Goal: Information Seeking & Learning: Learn about a topic

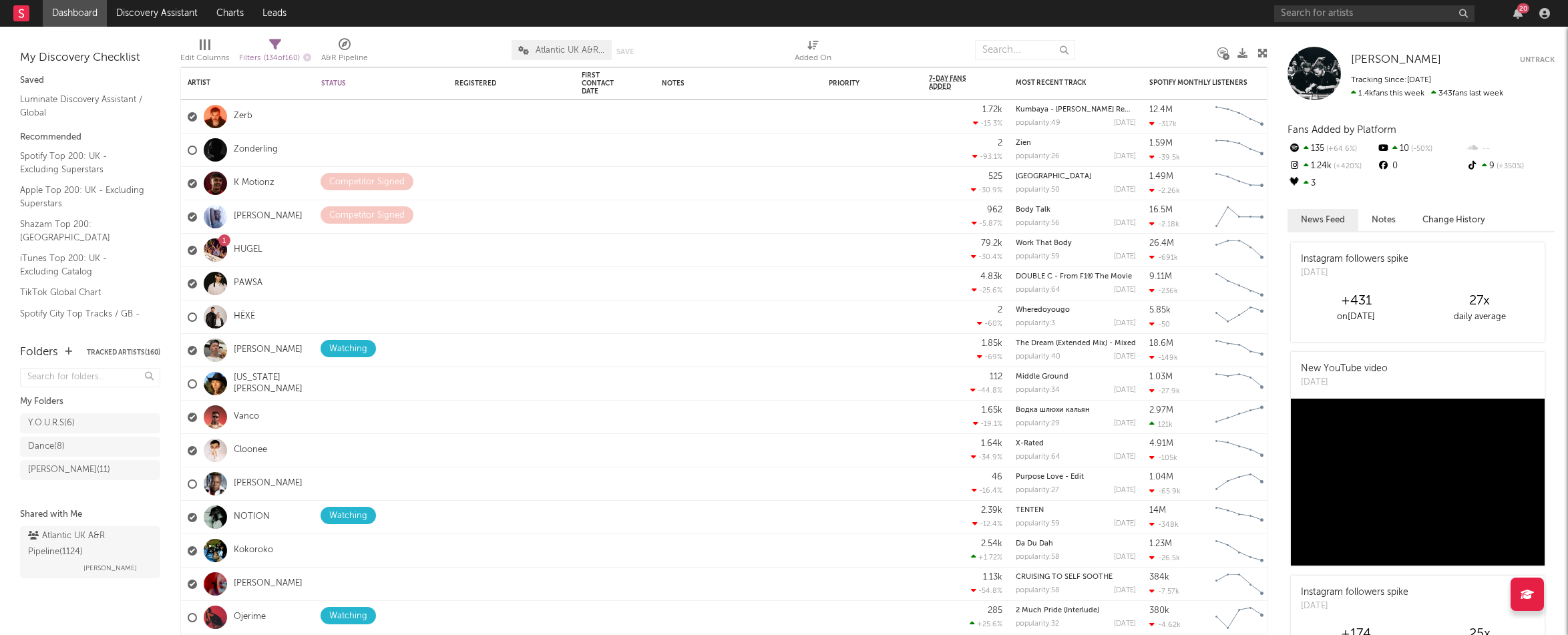
click at [1524, 23] on div "20" at bounding box center [1414, 13] width 280 height 27
click at [1517, 11] on icon "button" at bounding box center [1518, 13] width 9 height 11
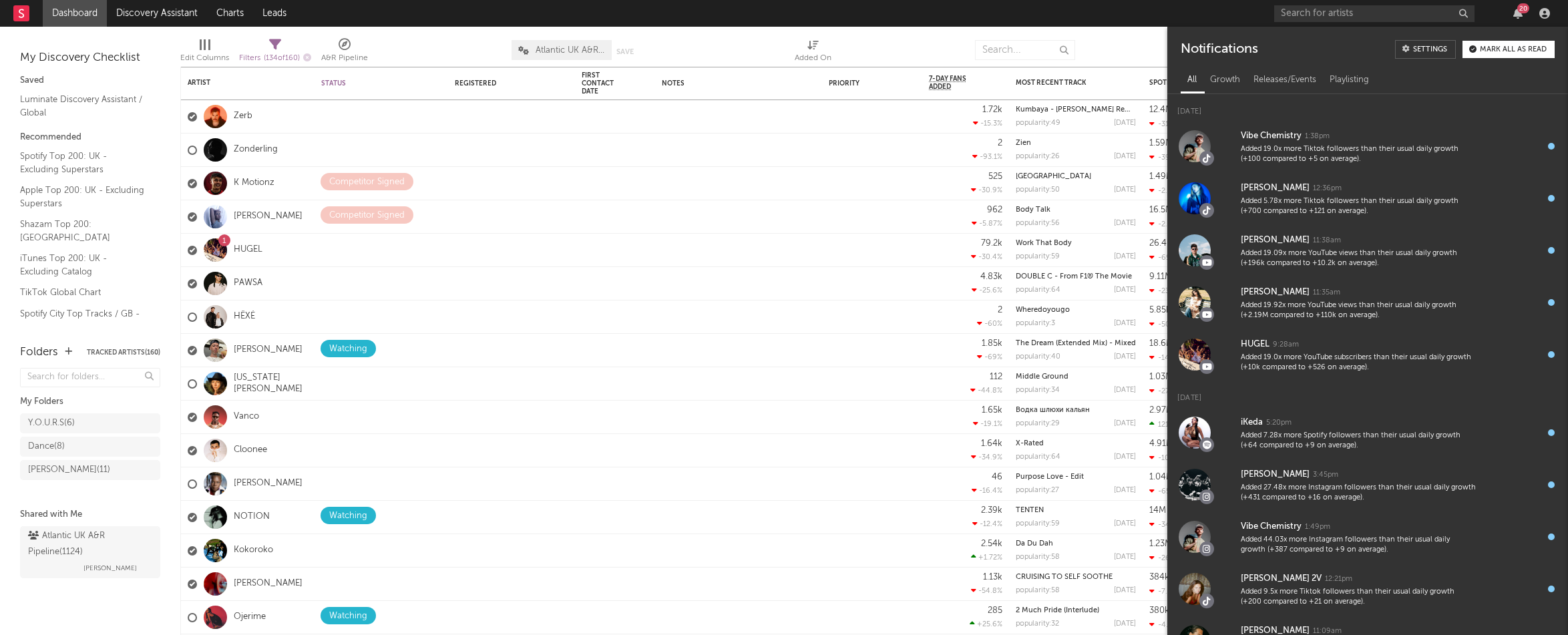
click at [1492, 50] on div "Mark all as read" at bounding box center [1513, 49] width 67 height 7
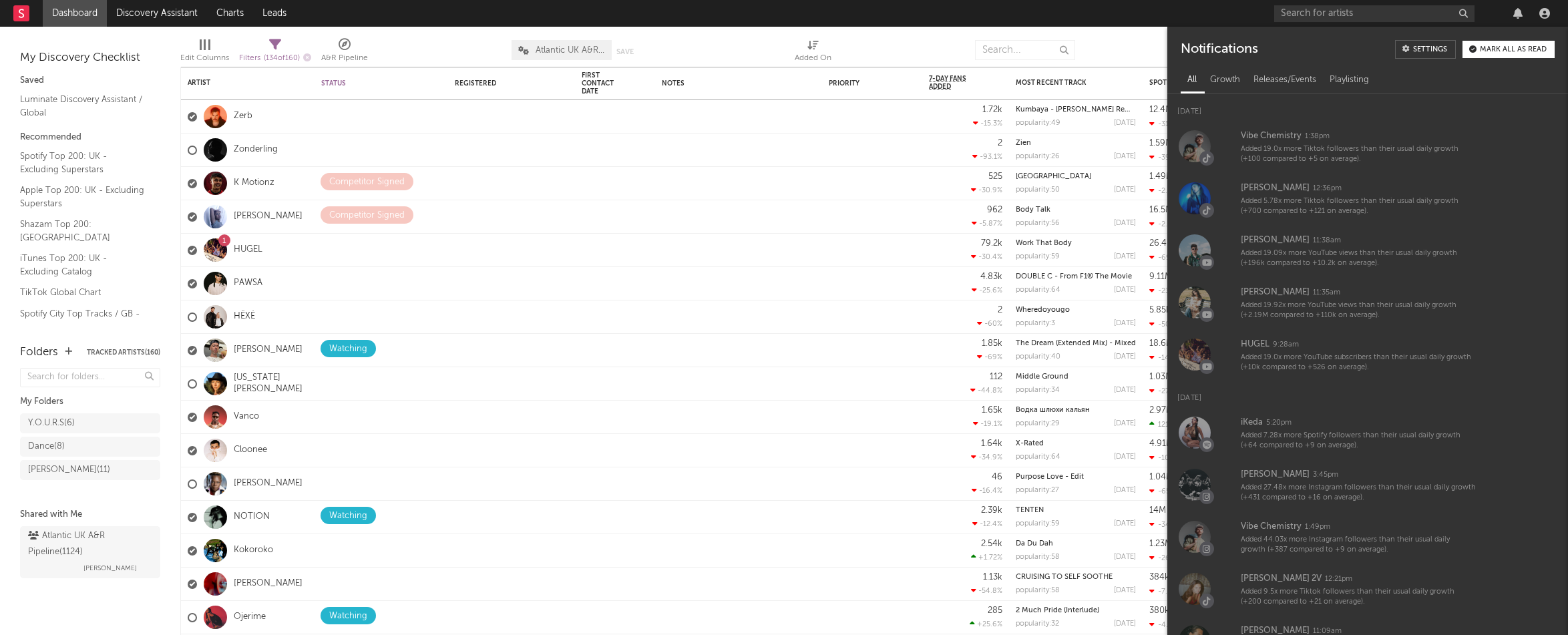
click at [992, 8] on nav "Dashboard Discovery Assistant Charts Leads" at bounding box center [784, 13] width 1568 height 27
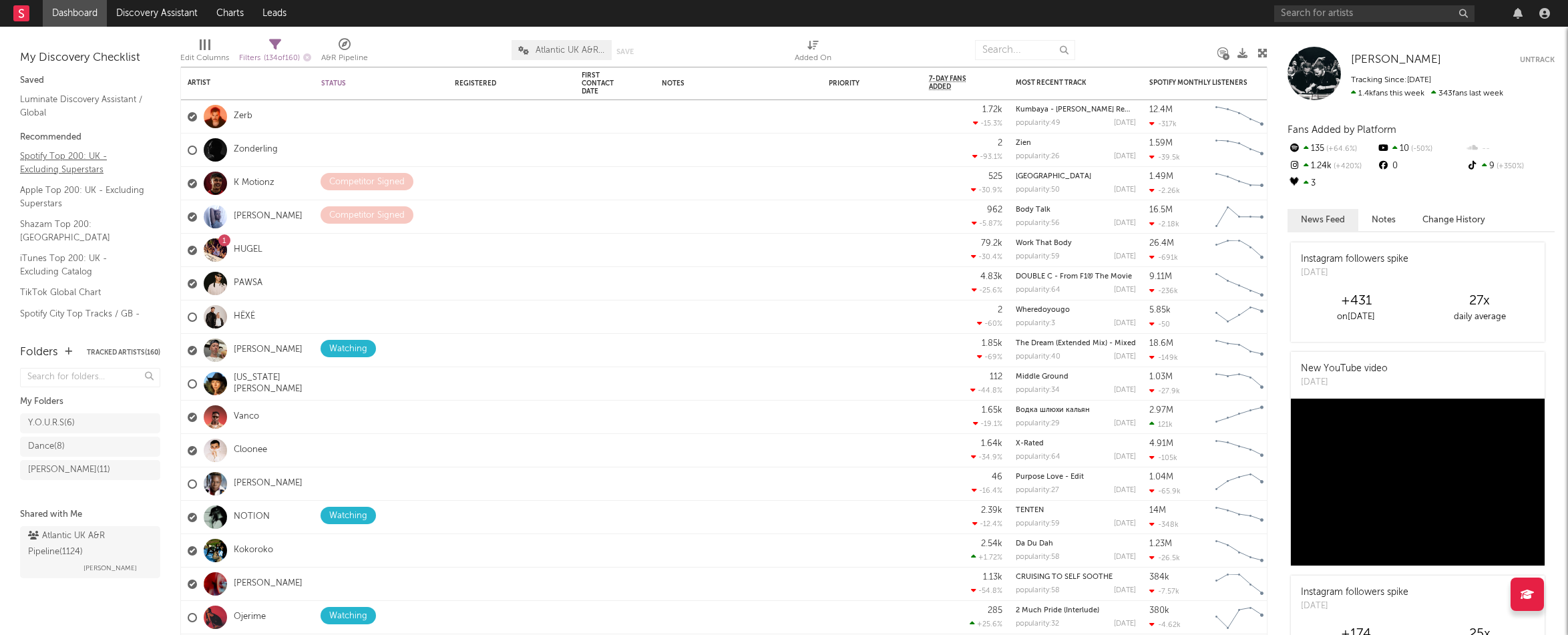
click at [66, 154] on link "Spotify Top 200: UK - Excluding Superstars" at bounding box center [83, 163] width 127 height 28
click at [1514, 9] on icon "button" at bounding box center [1518, 13] width 9 height 11
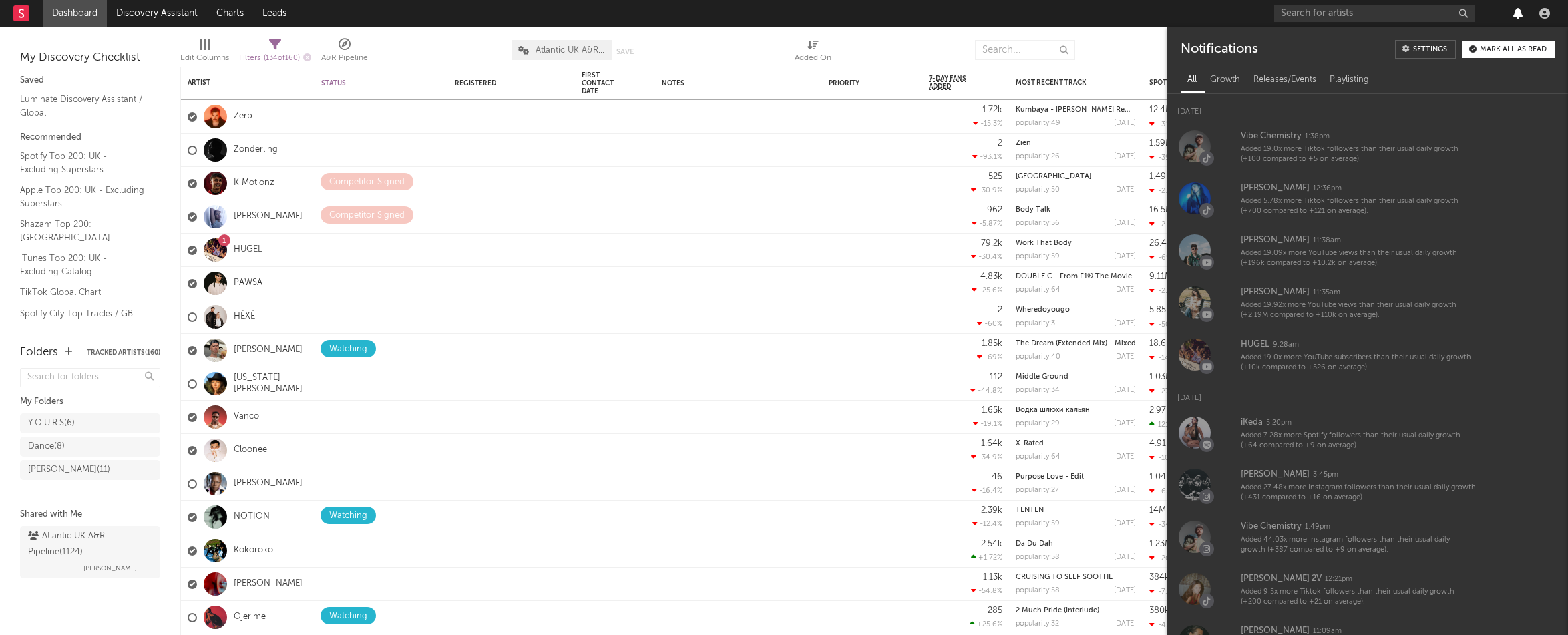
click at [1514, 9] on icon "button" at bounding box center [1518, 13] width 9 height 11
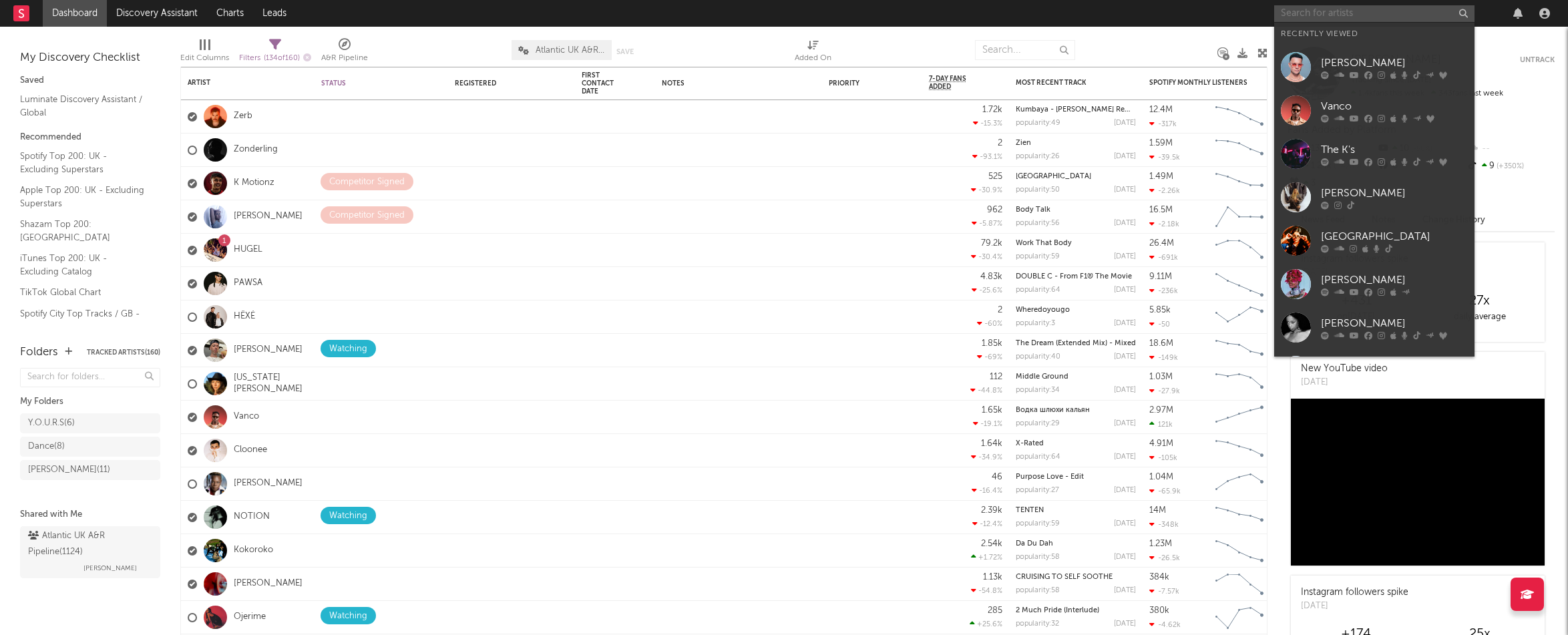
click at [1426, 20] on input "text" at bounding box center [1375, 13] width 201 height 17
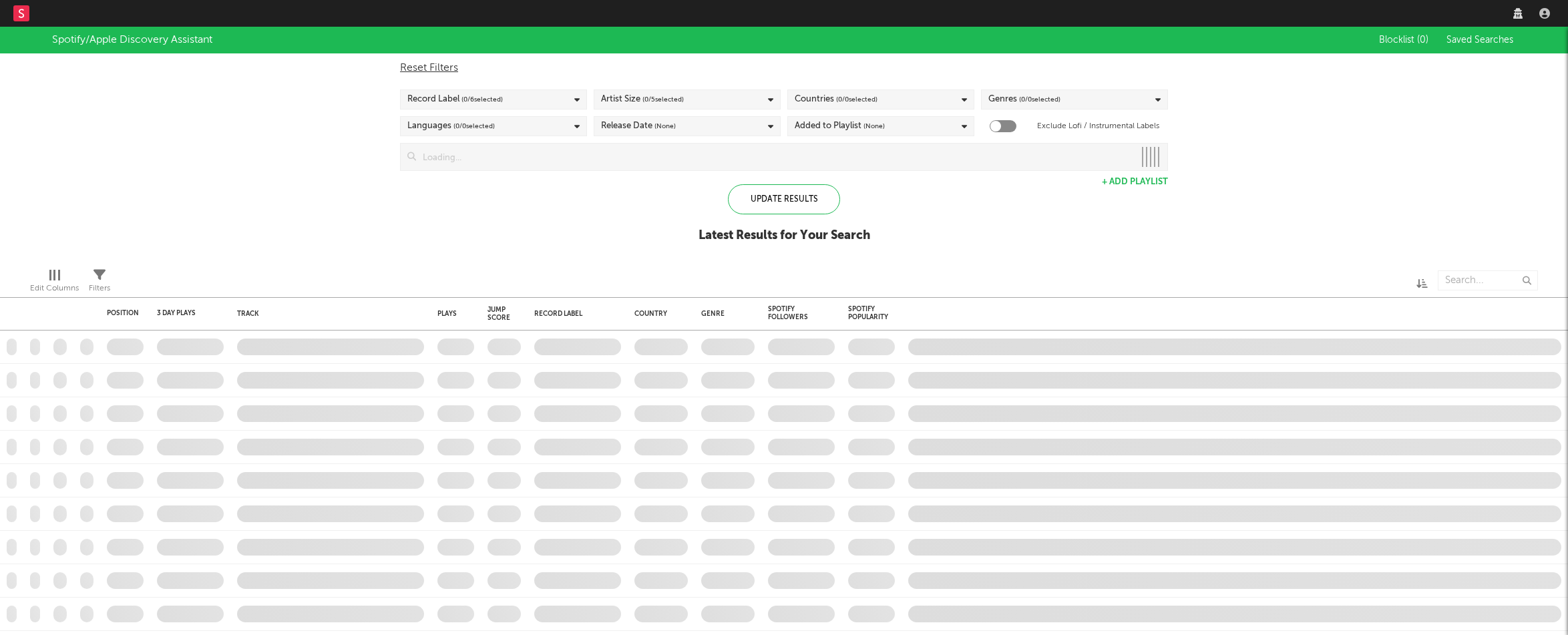
checkbox input "true"
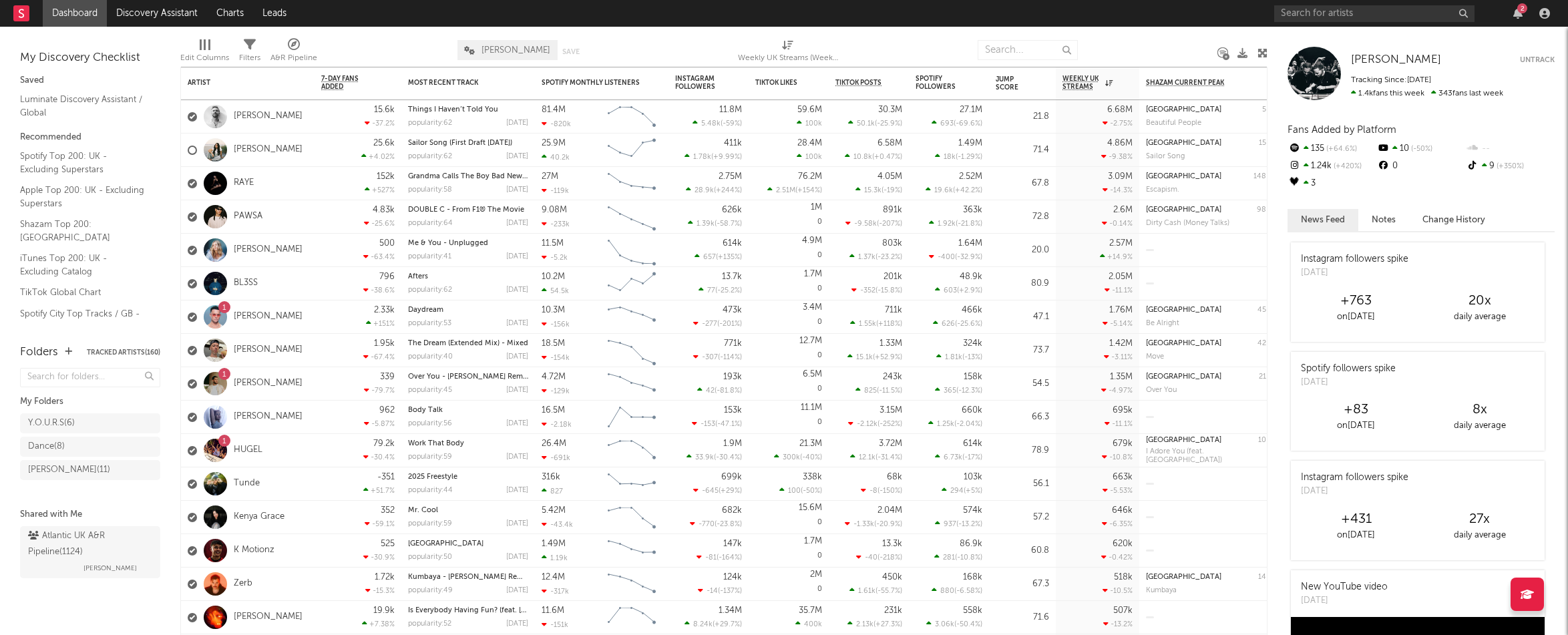
click at [1521, 13] on div "2" at bounding box center [1522, 8] width 10 height 10
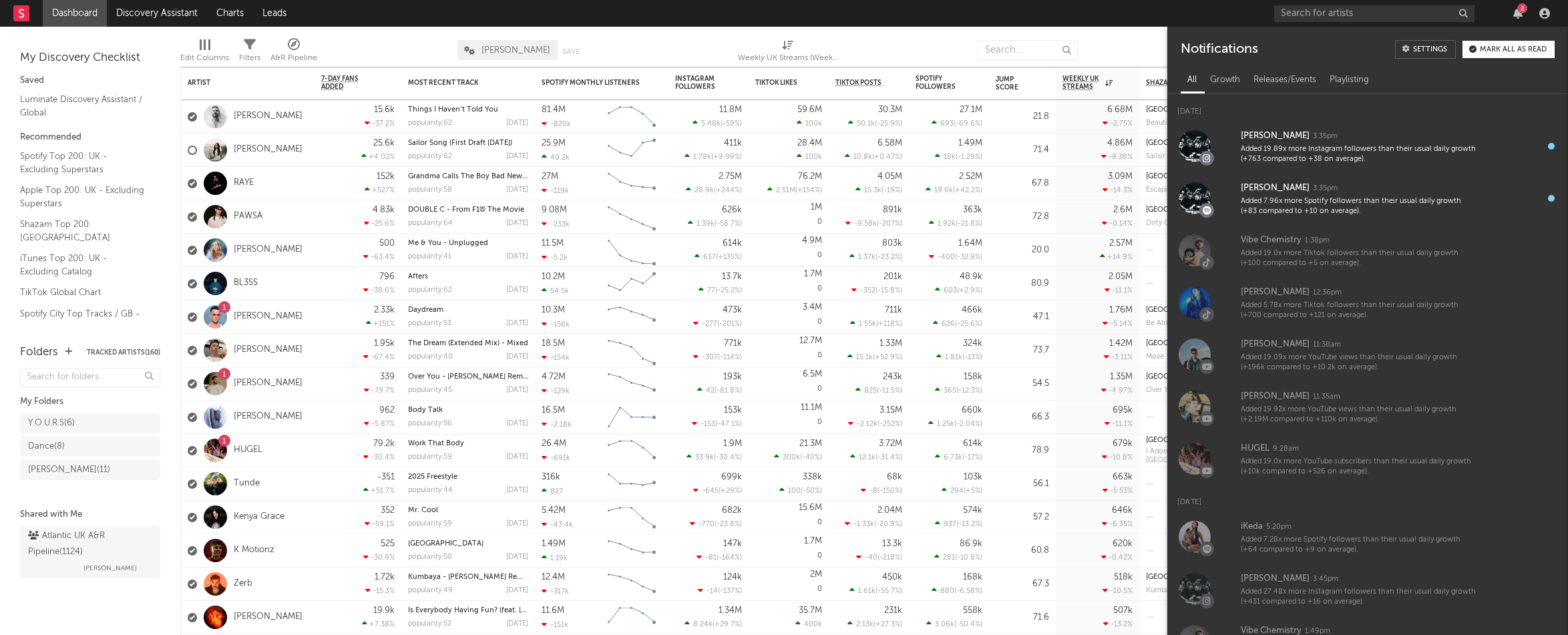
click at [1521, 13] on div "2" at bounding box center [1522, 8] width 10 height 10
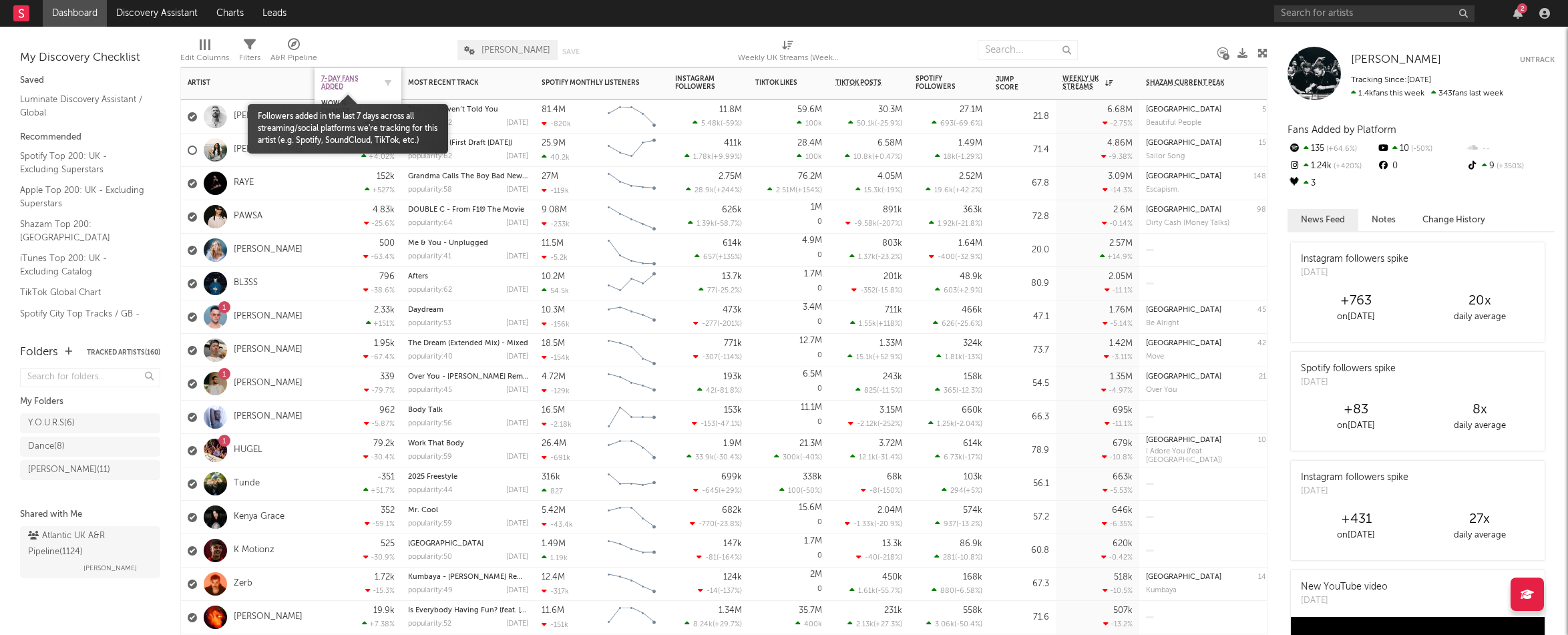
click at [338, 82] on span "7-Day Fans Added" at bounding box center [348, 83] width 54 height 16
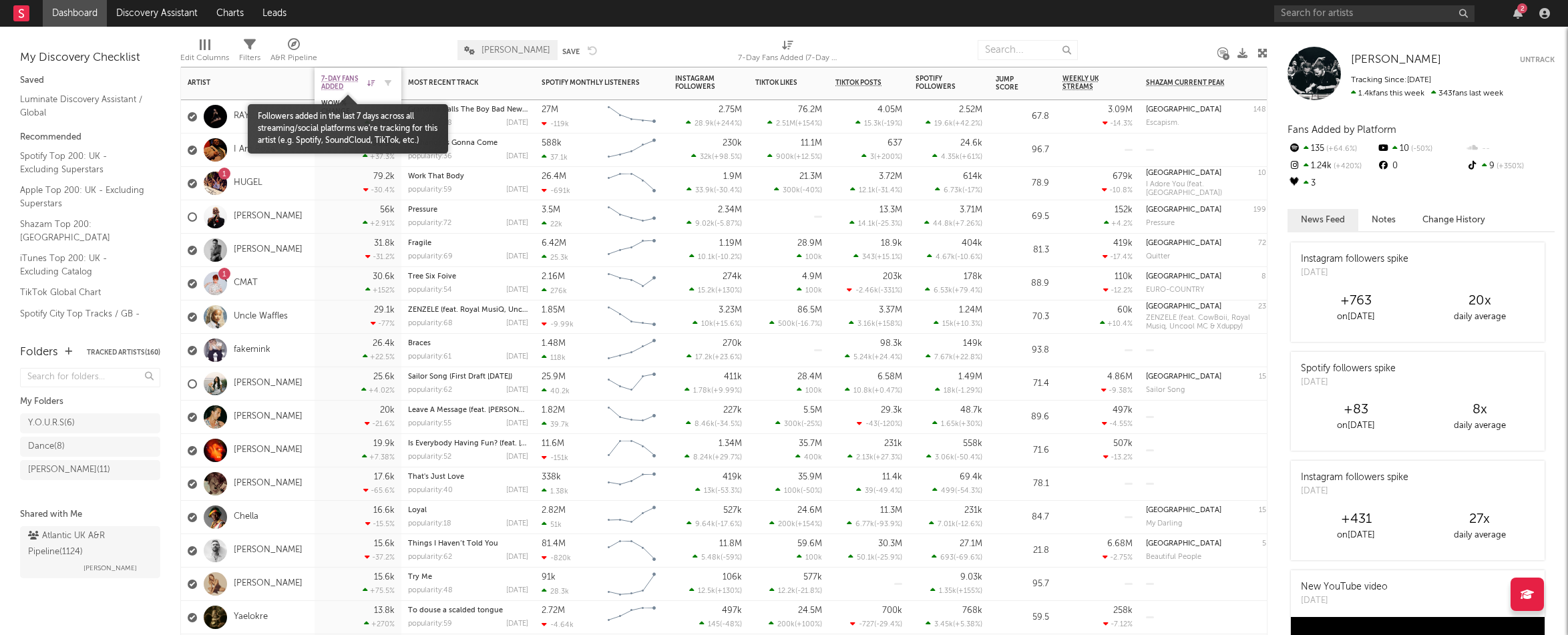
click at [331, 84] on span "7-Day Fans Added" at bounding box center [343, 83] width 43 height 16
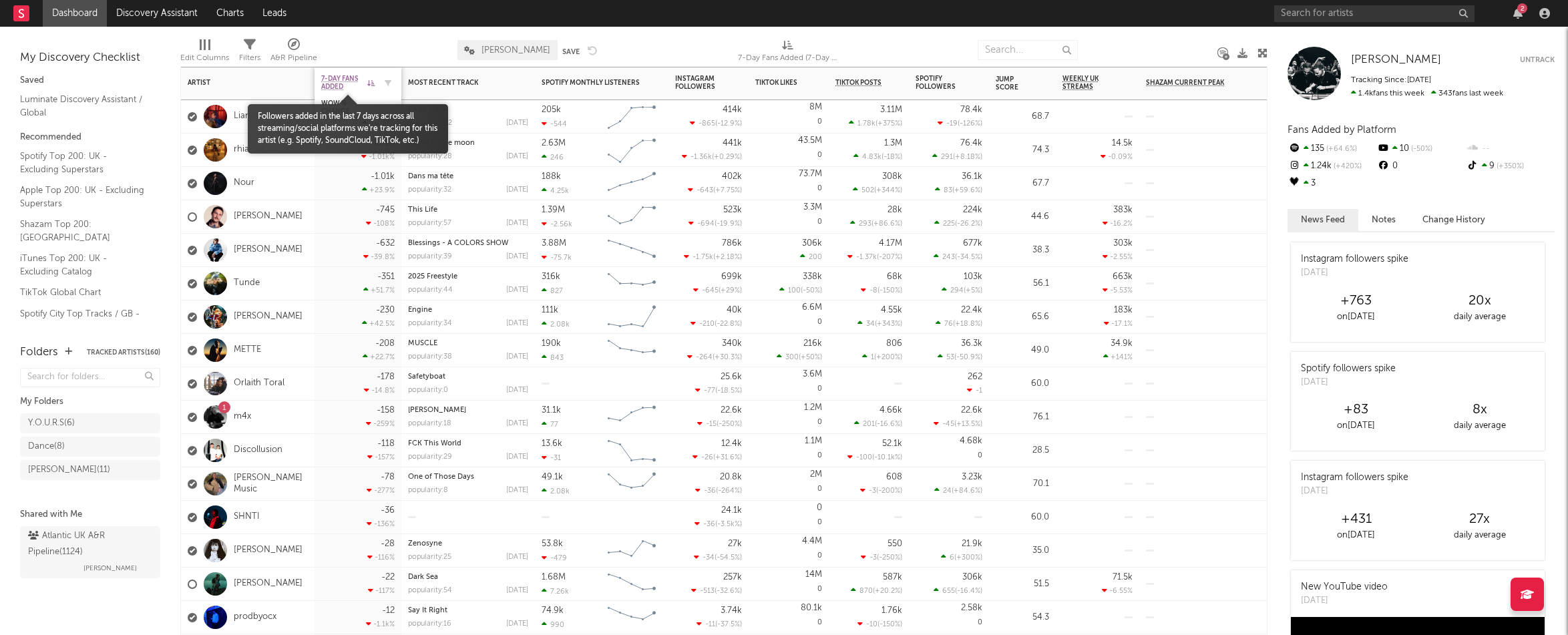
click at [332, 84] on span "7-Day Fans Added" at bounding box center [343, 83] width 43 height 16
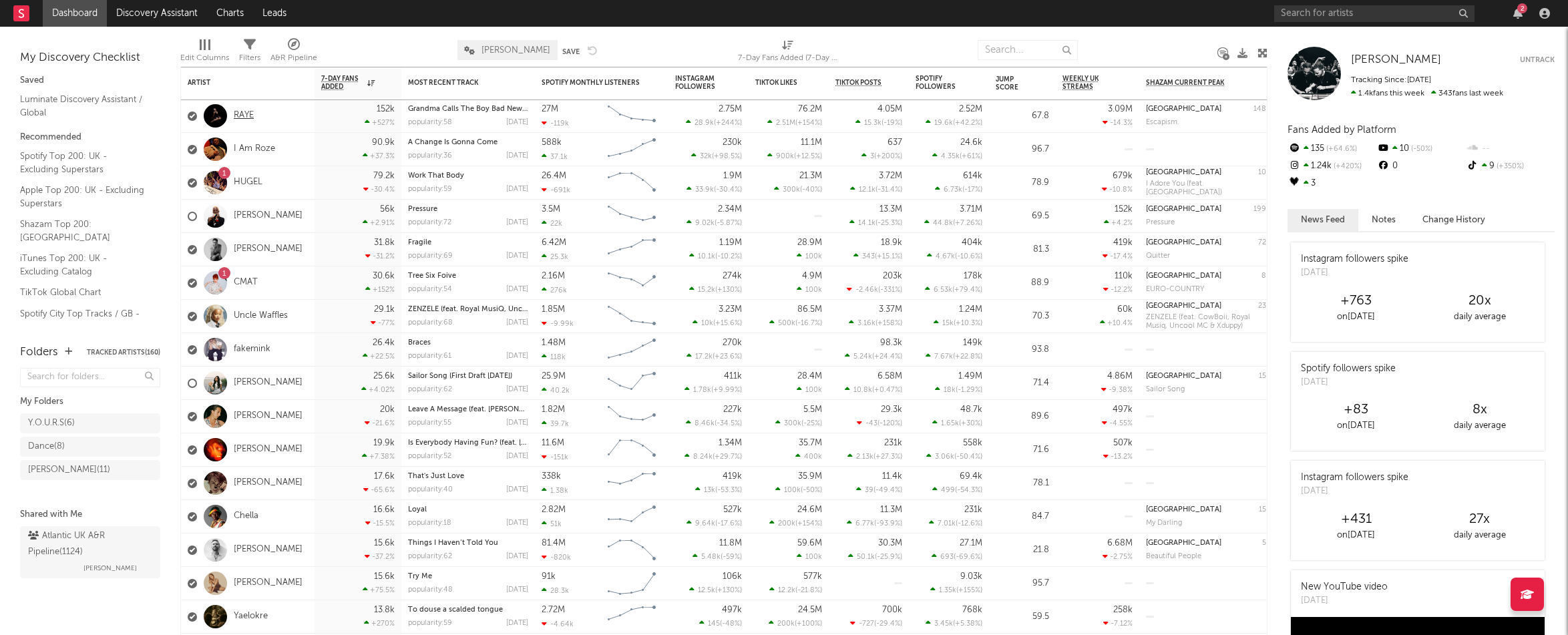
click at [246, 120] on link "RAYE" at bounding box center [243, 116] width 20 height 11
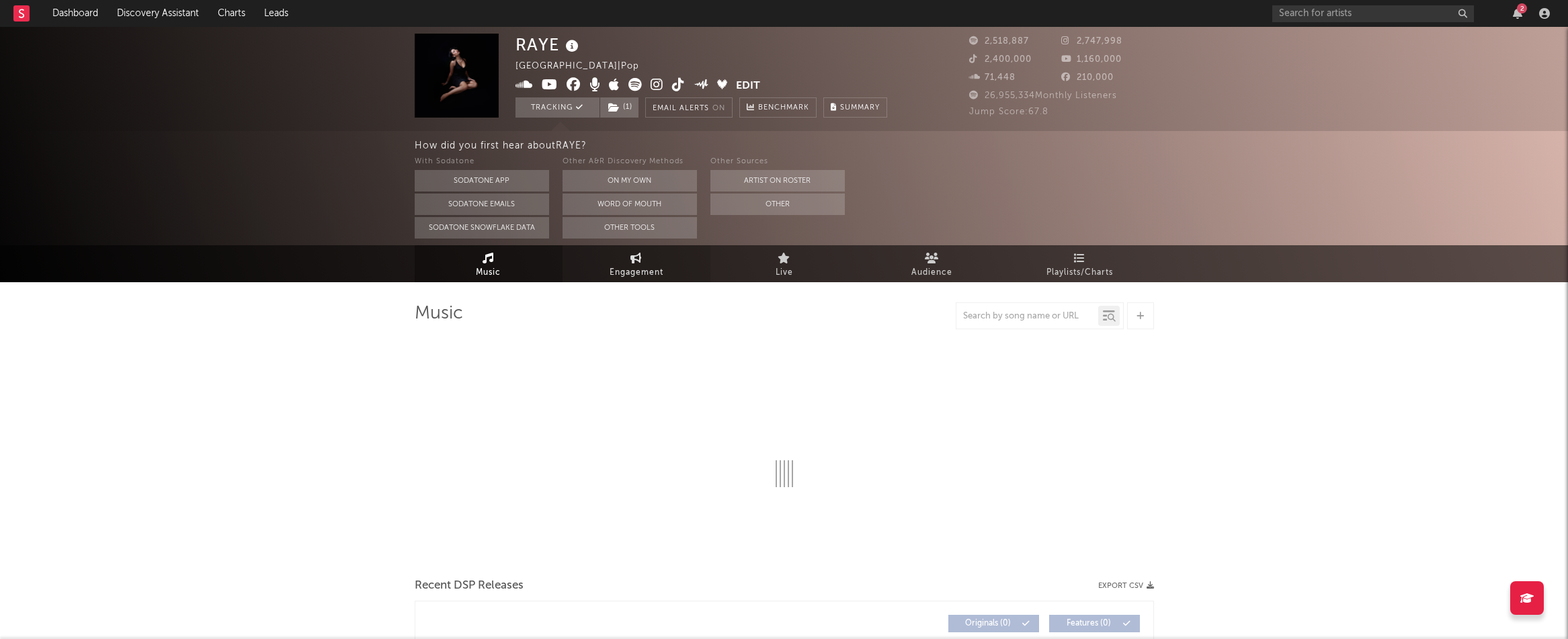
select select "6m"
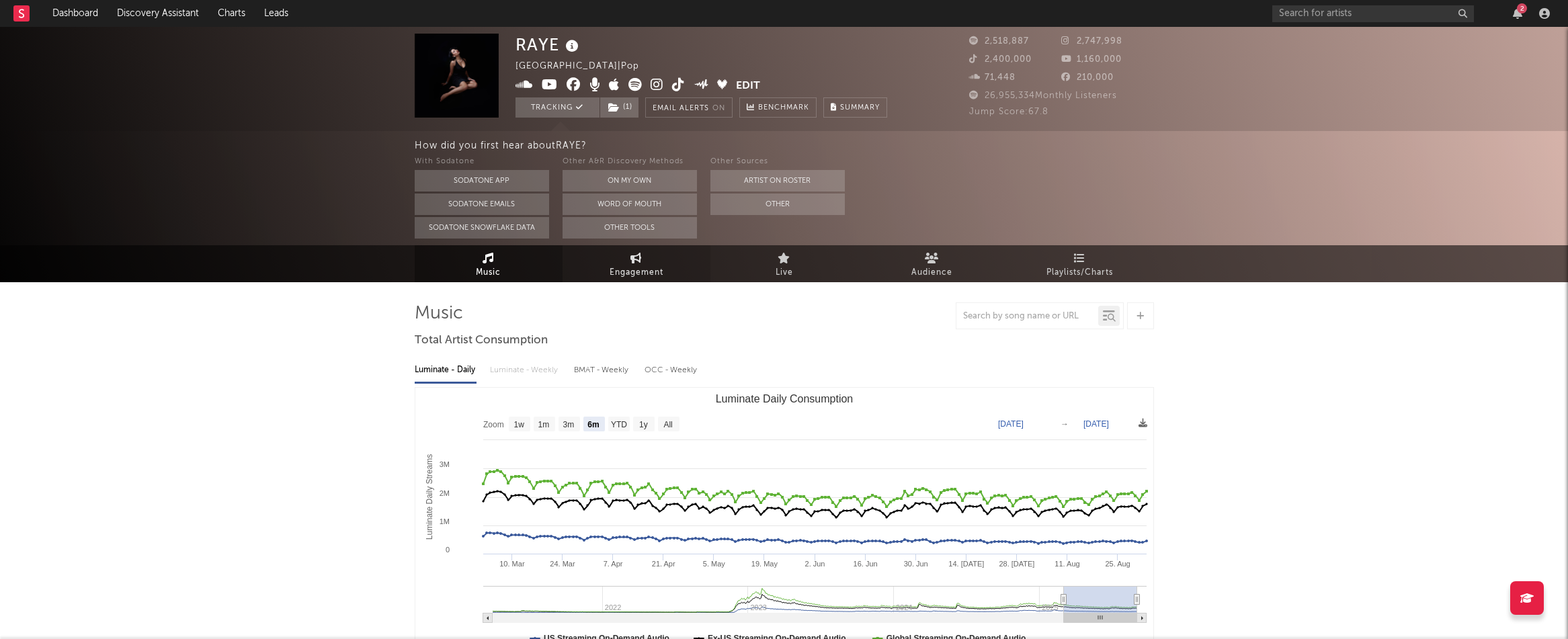
click at [632, 267] on span "Engagement" at bounding box center [637, 273] width 54 height 16
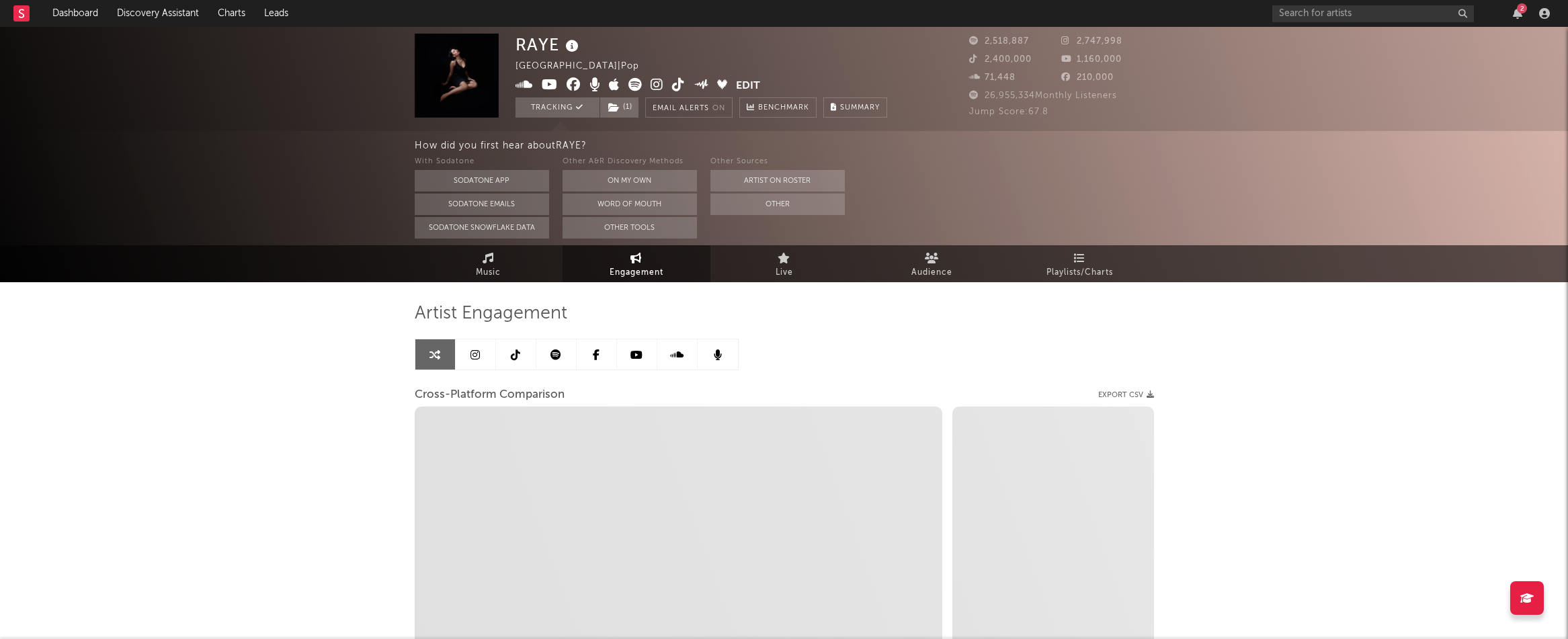
select select "1w"
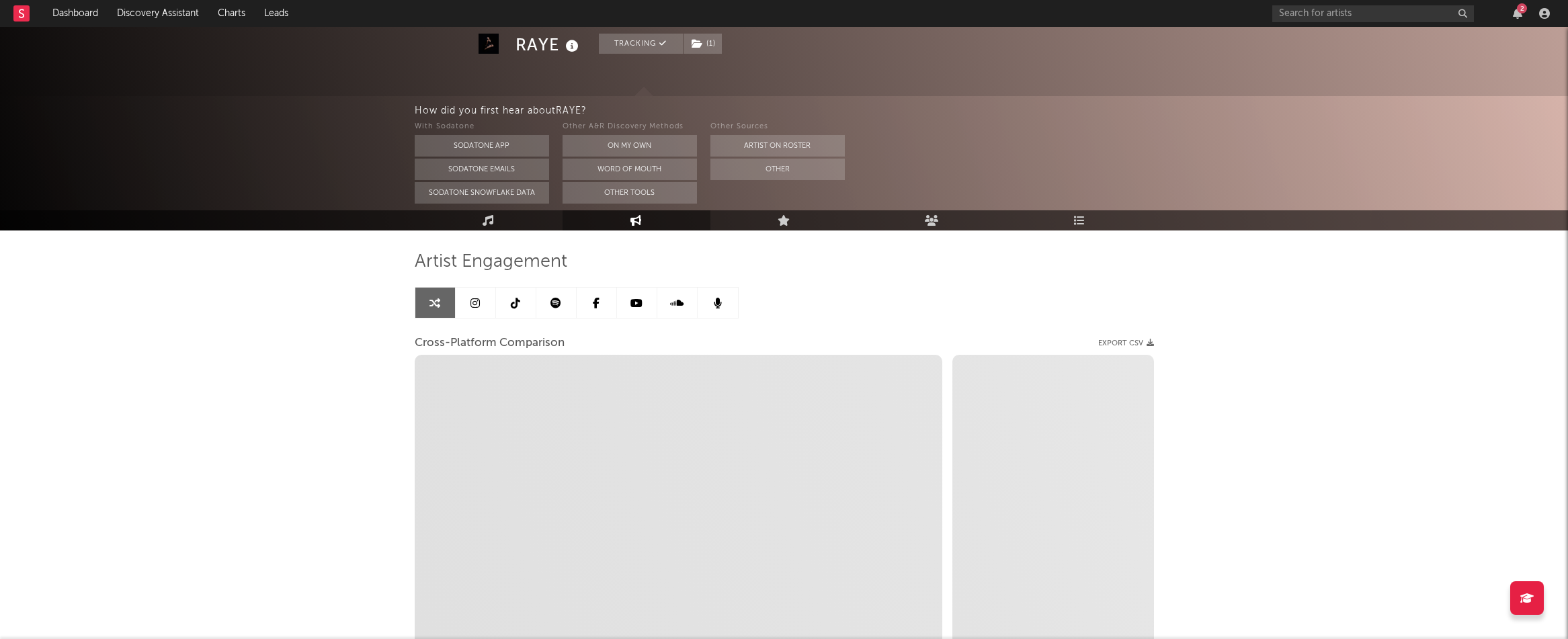
scroll to position [50, 0]
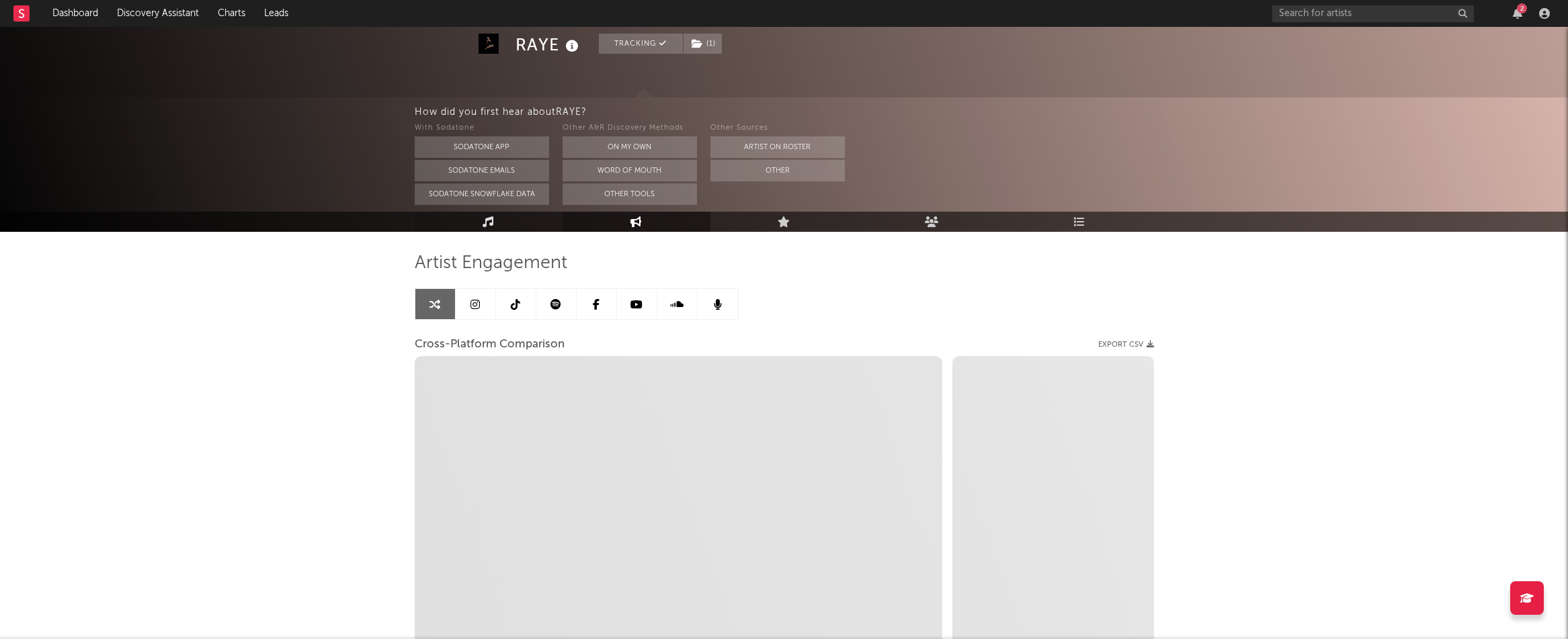
click at [497, 221] on link "Music" at bounding box center [489, 221] width 148 height 20
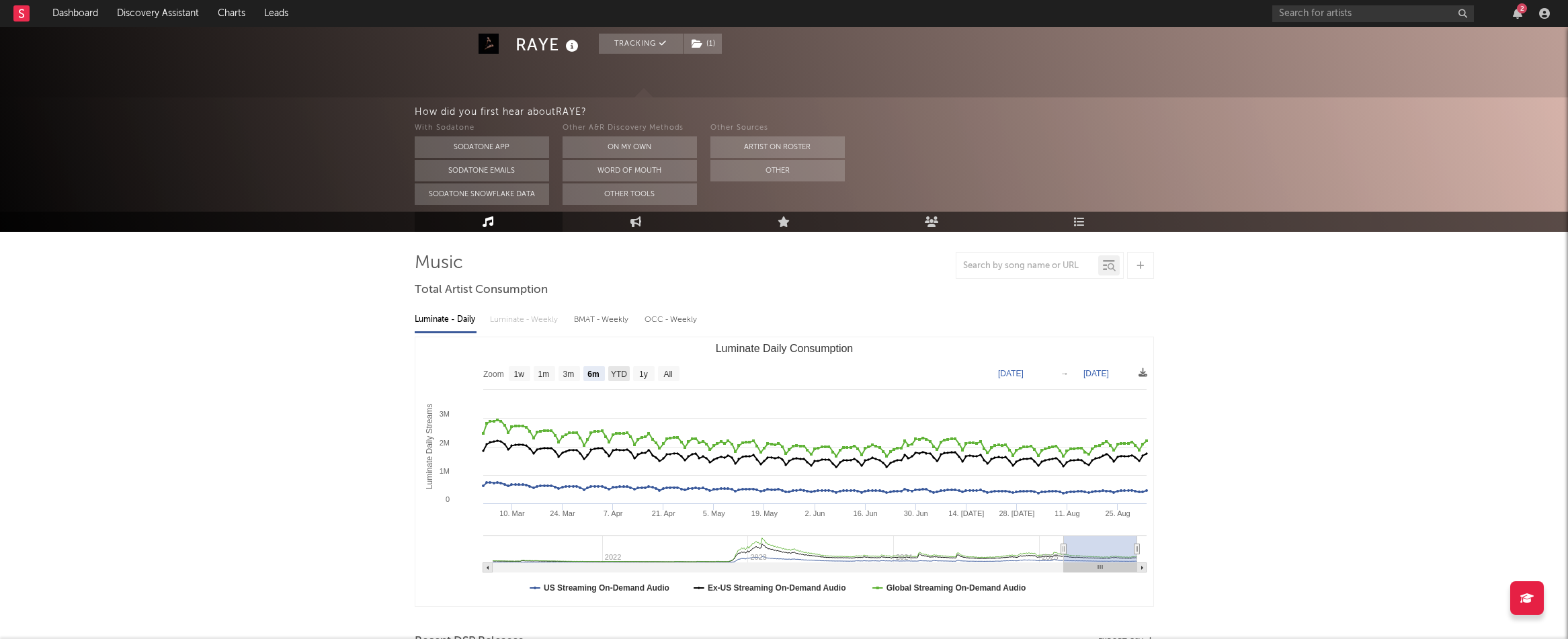
click at [624, 374] on text "YTD" at bounding box center [618, 374] width 16 height 10
select select "YTD"
type input "2025-01-01"
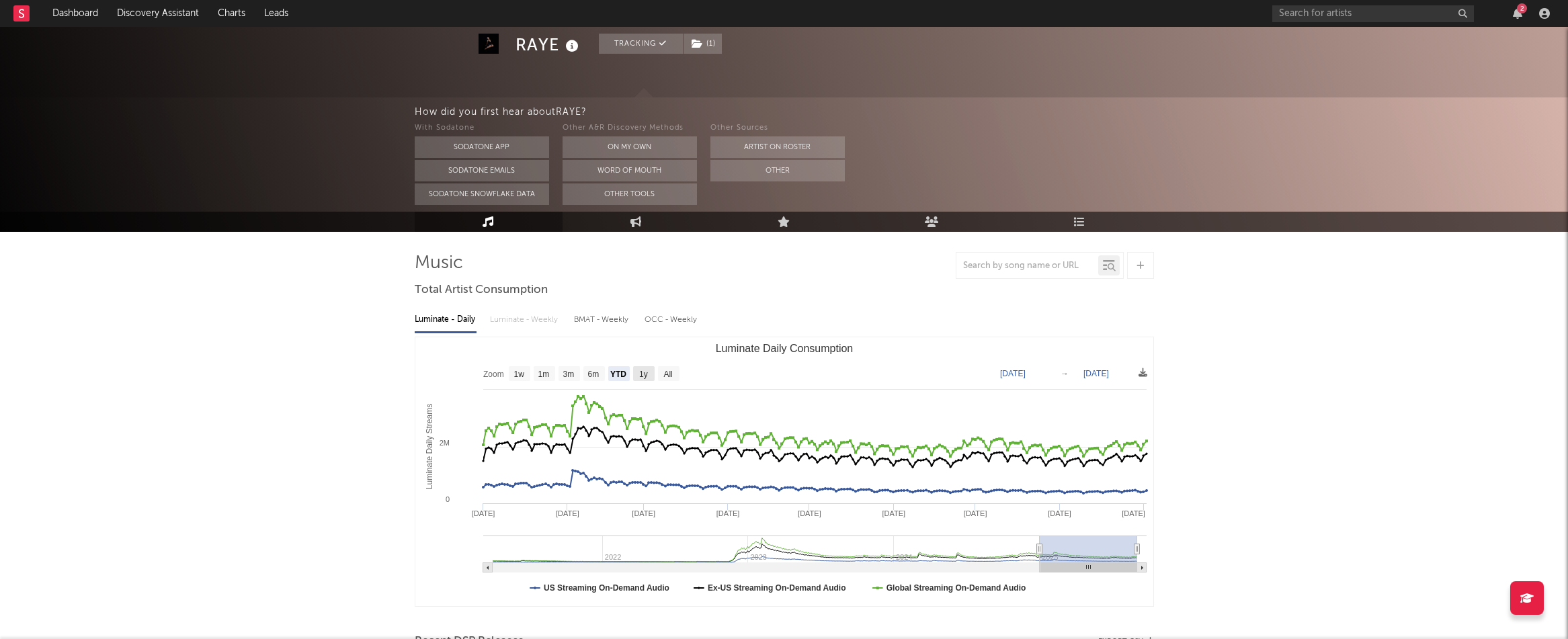
click at [645, 374] on text "1y" at bounding box center [643, 374] width 9 height 10
select select "1y"
type input "2024-09-02"
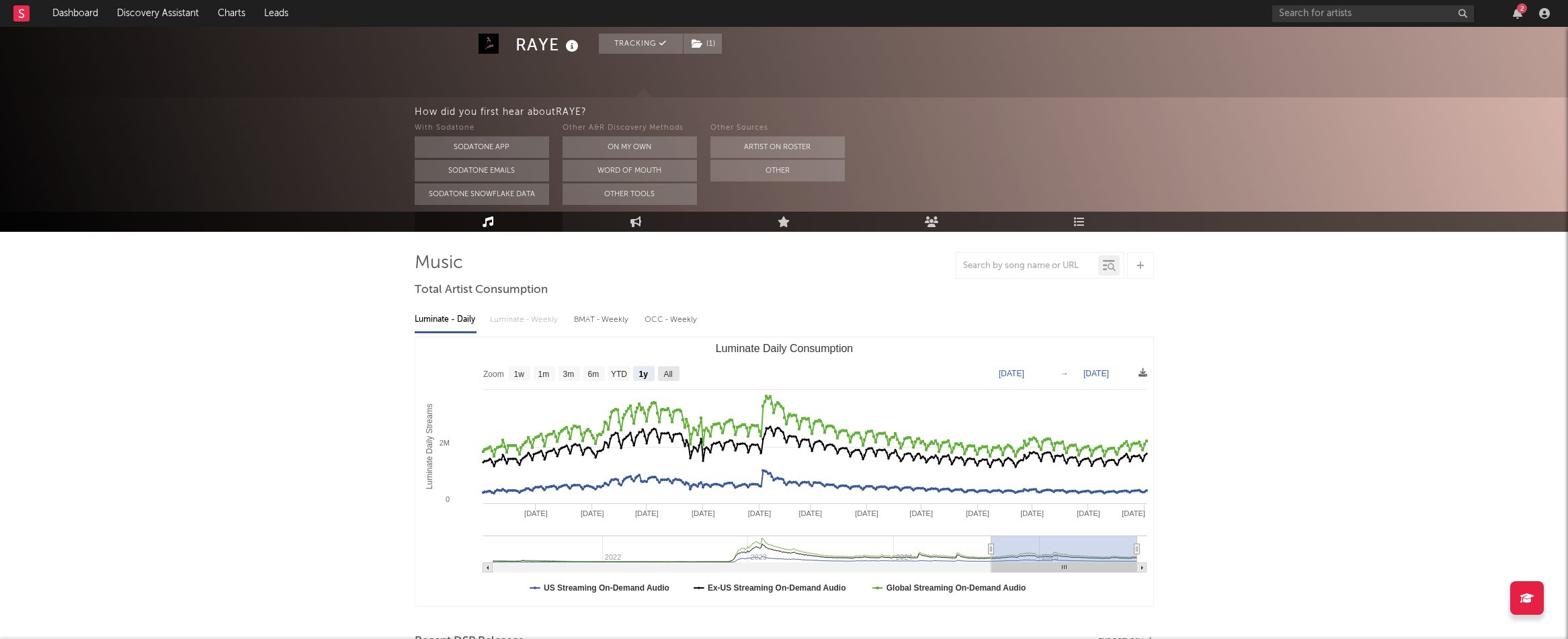
click at [668, 376] on text "All" at bounding box center [668, 374] width 9 height 10
select select "All"
type input "2021-03-31"
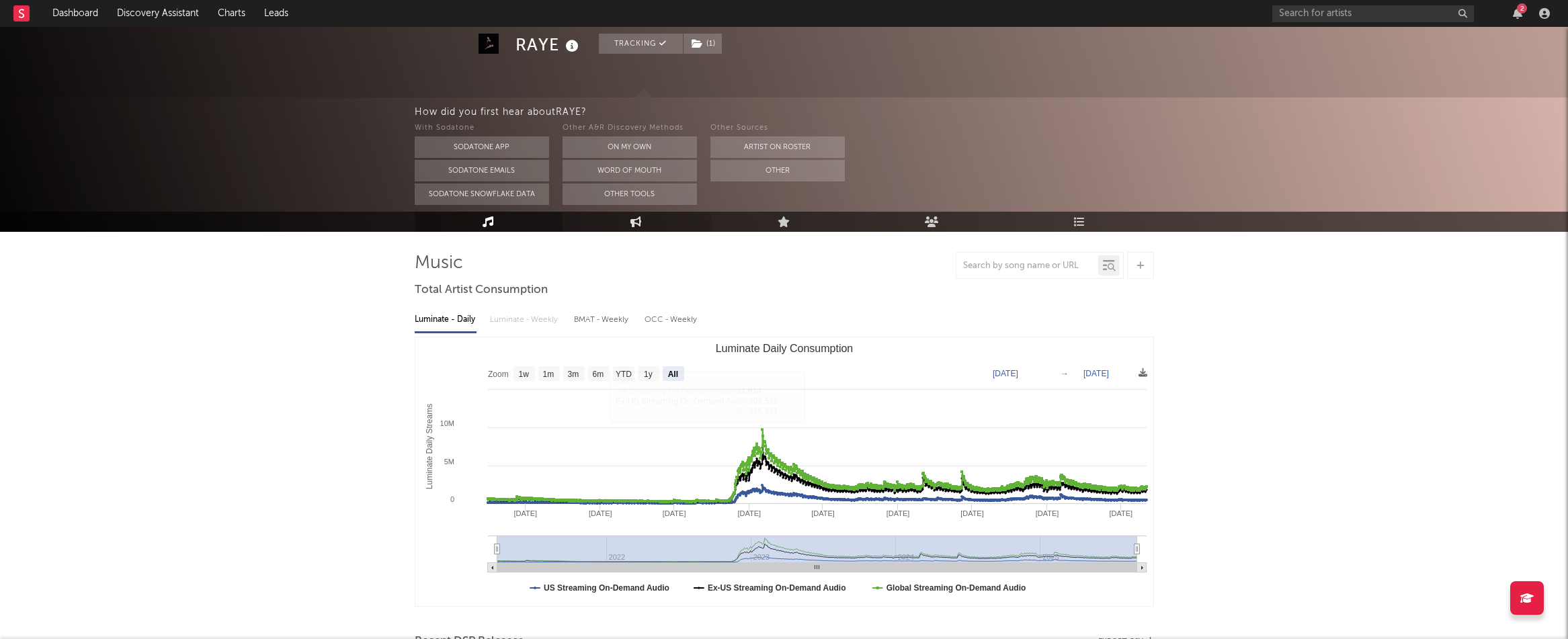
click at [631, 224] on icon at bounding box center [636, 222] width 11 height 11
select select "1m"
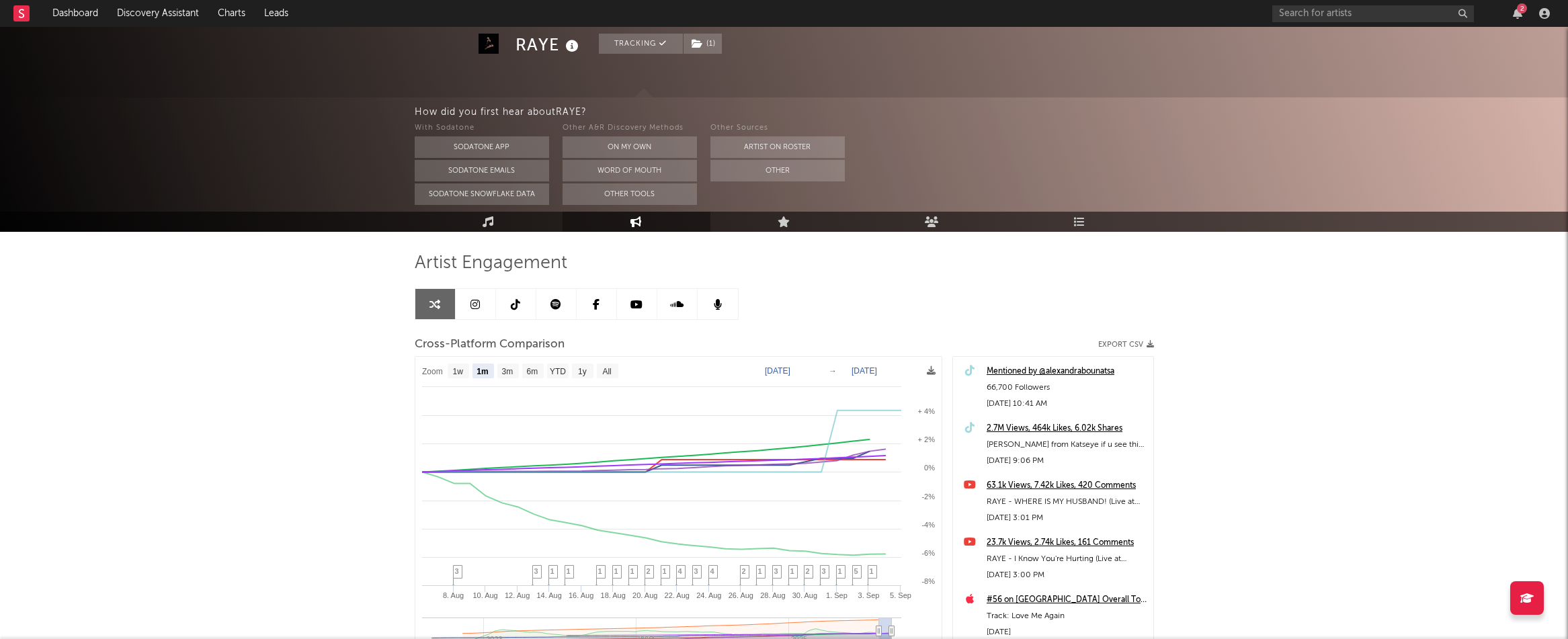
click at [1024, 374] on div "Mentioned by @alexandrabounatsa" at bounding box center [1067, 372] width 160 height 16
click at [1036, 427] on div "2.7M Views, 464k Likes, 6.02k Shares" at bounding box center [1067, 428] width 160 height 16
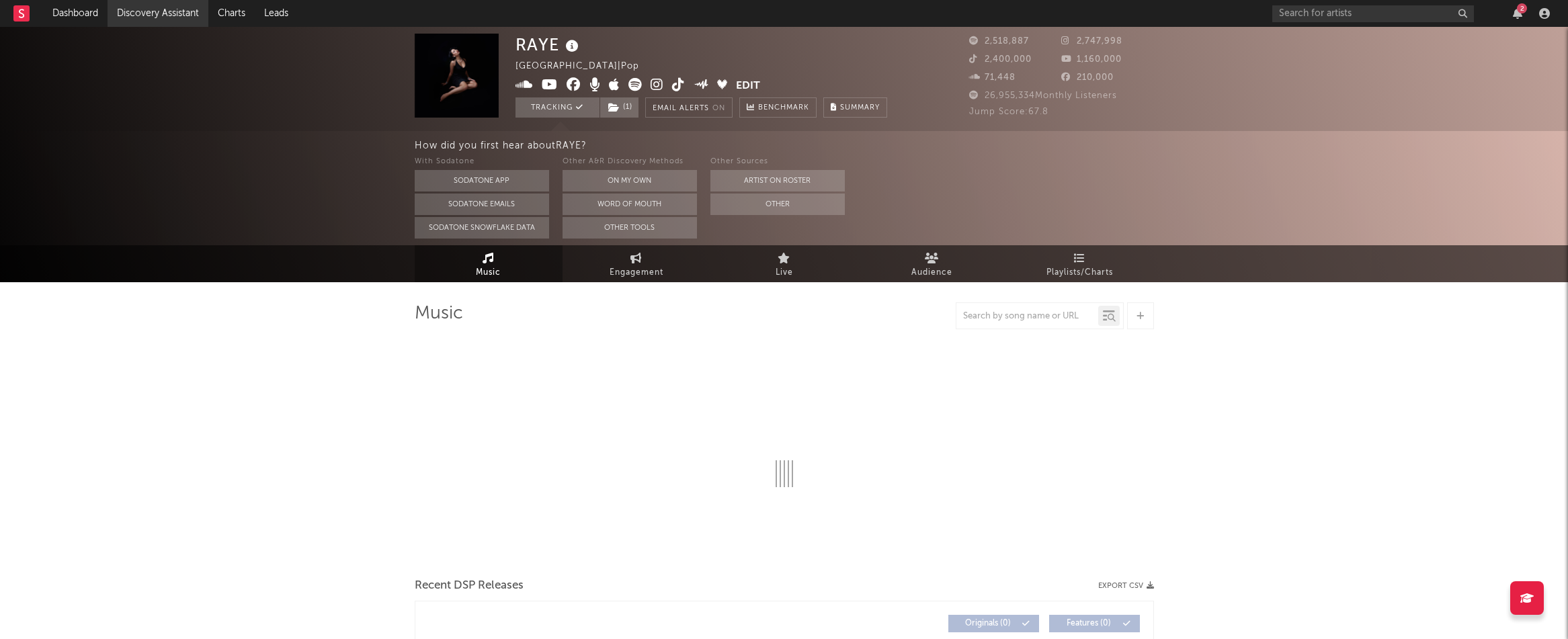
scroll to position [50, 0]
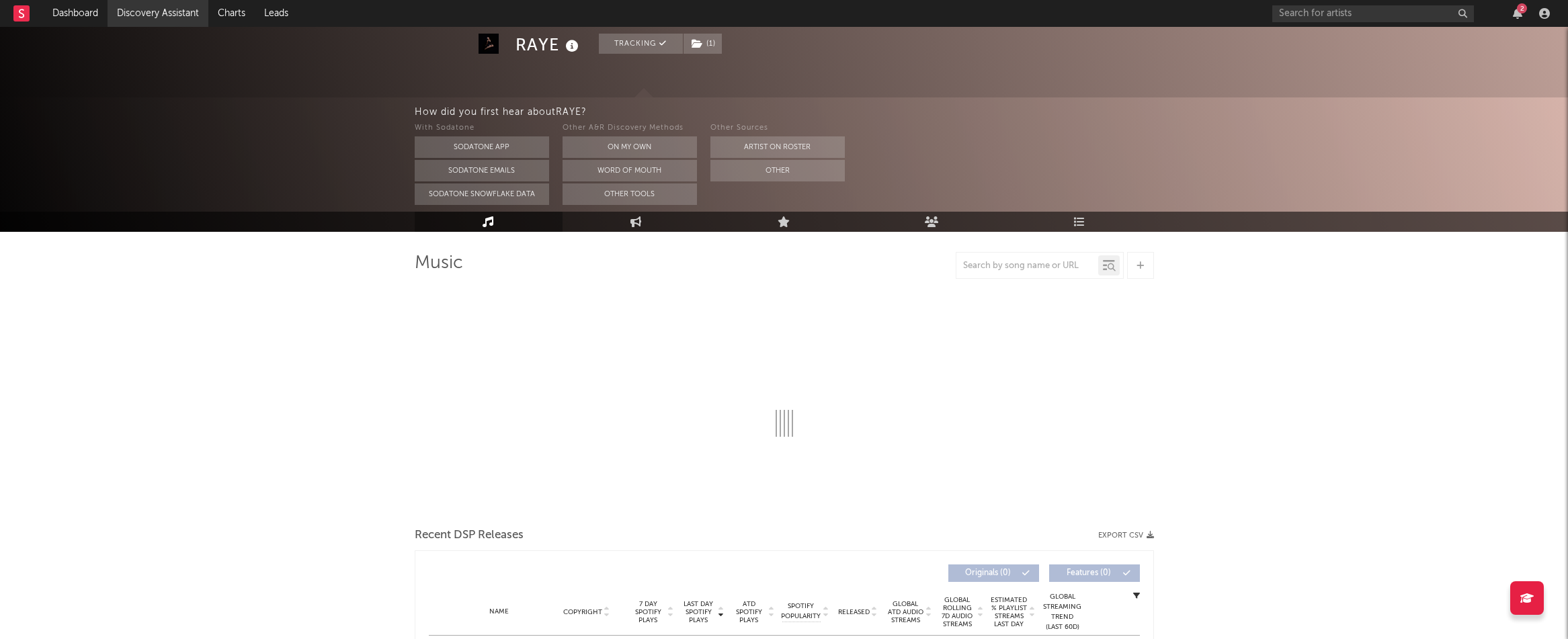
select select "1w"
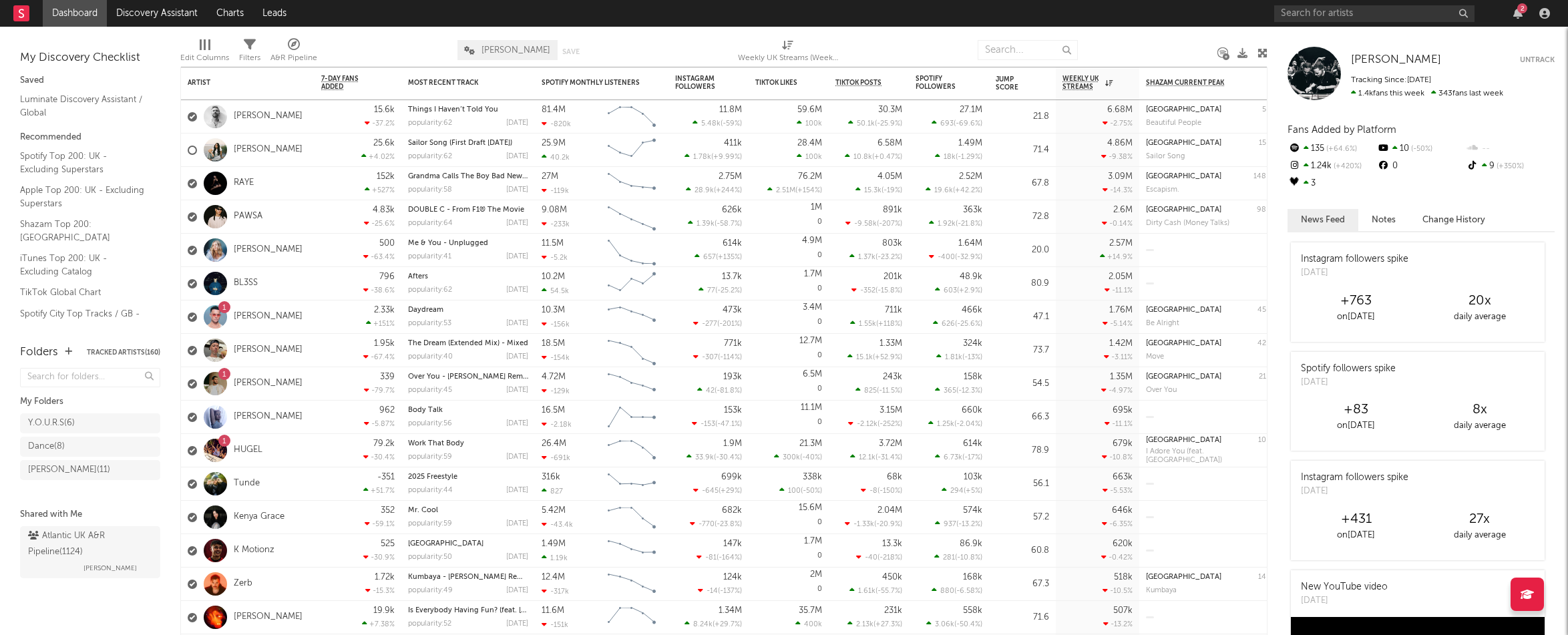
click at [1524, 15] on div "2" at bounding box center [1517, 13] width 20 height 11
click at [1514, 15] on icon "button" at bounding box center [1518, 13] width 9 height 11
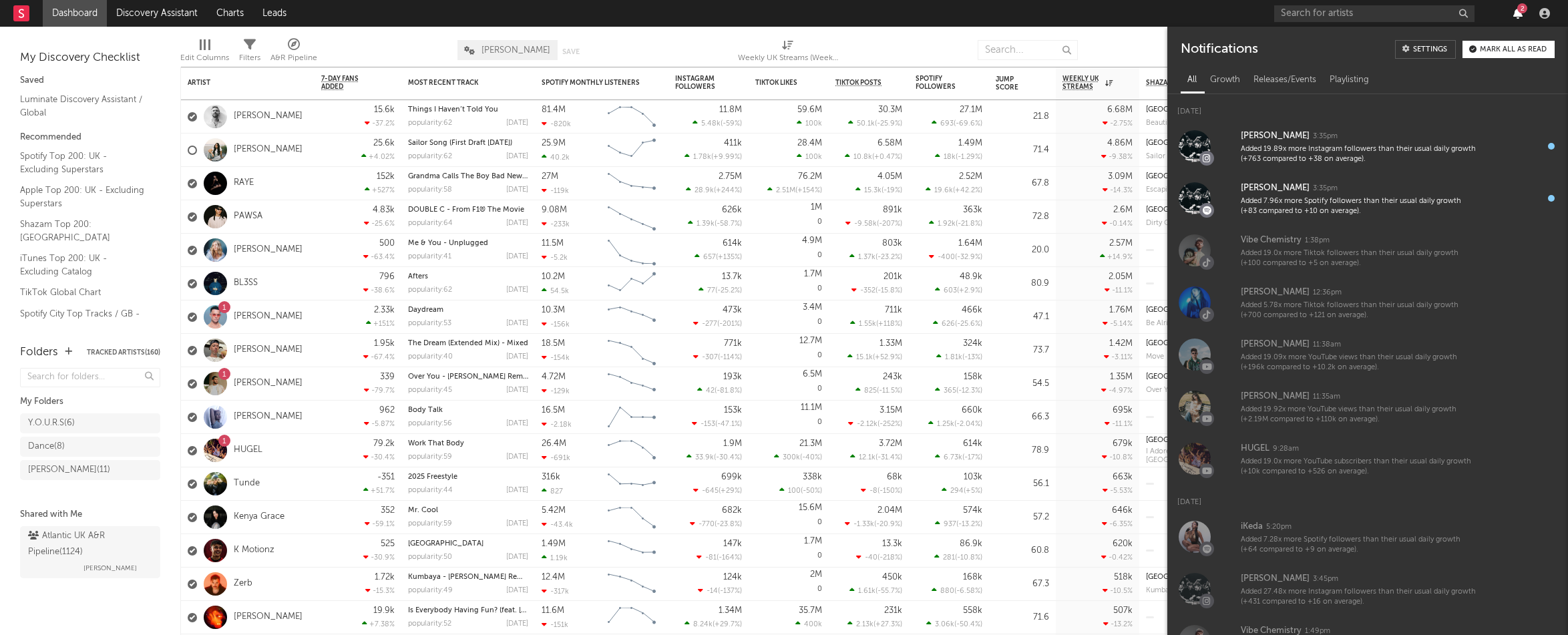
click at [1514, 15] on icon "button" at bounding box center [1518, 13] width 9 height 11
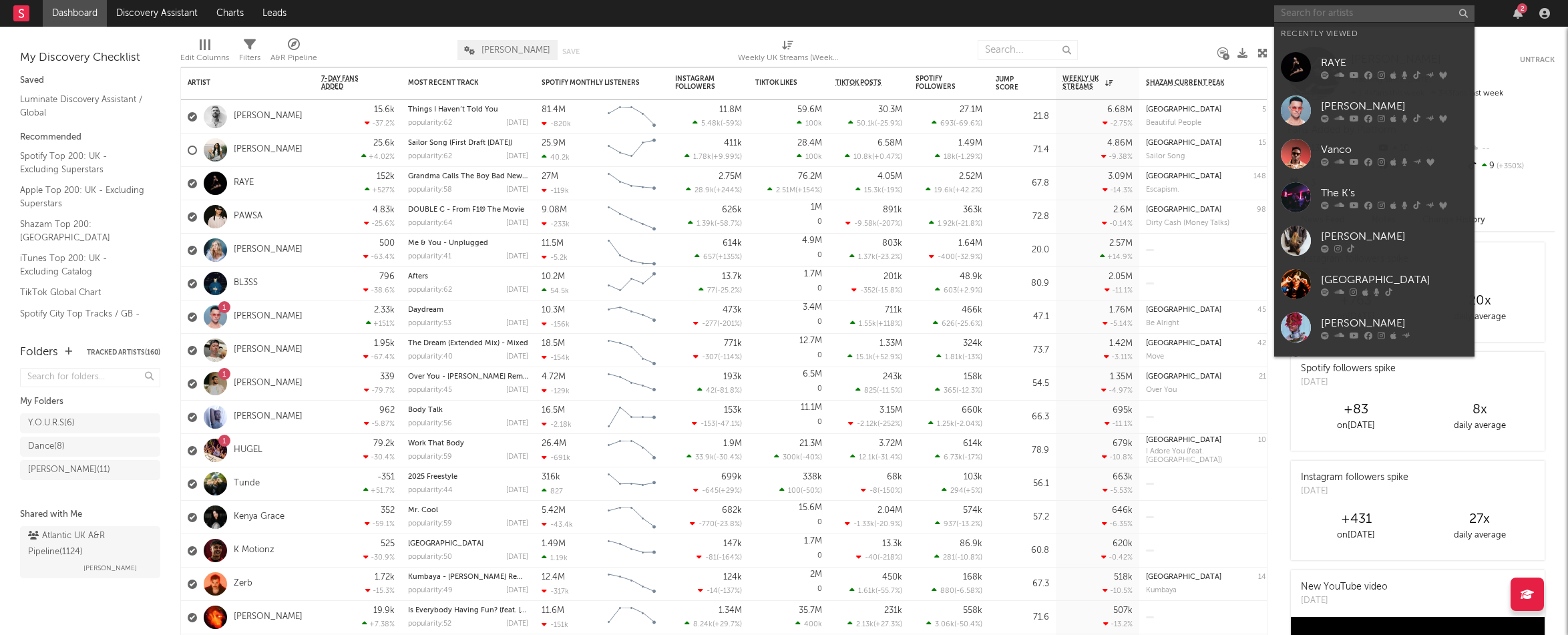
click at [1403, 18] on input "text" at bounding box center [1375, 13] width 201 height 17
click at [1348, 104] on div "[PERSON_NAME]" at bounding box center [1394, 106] width 147 height 16
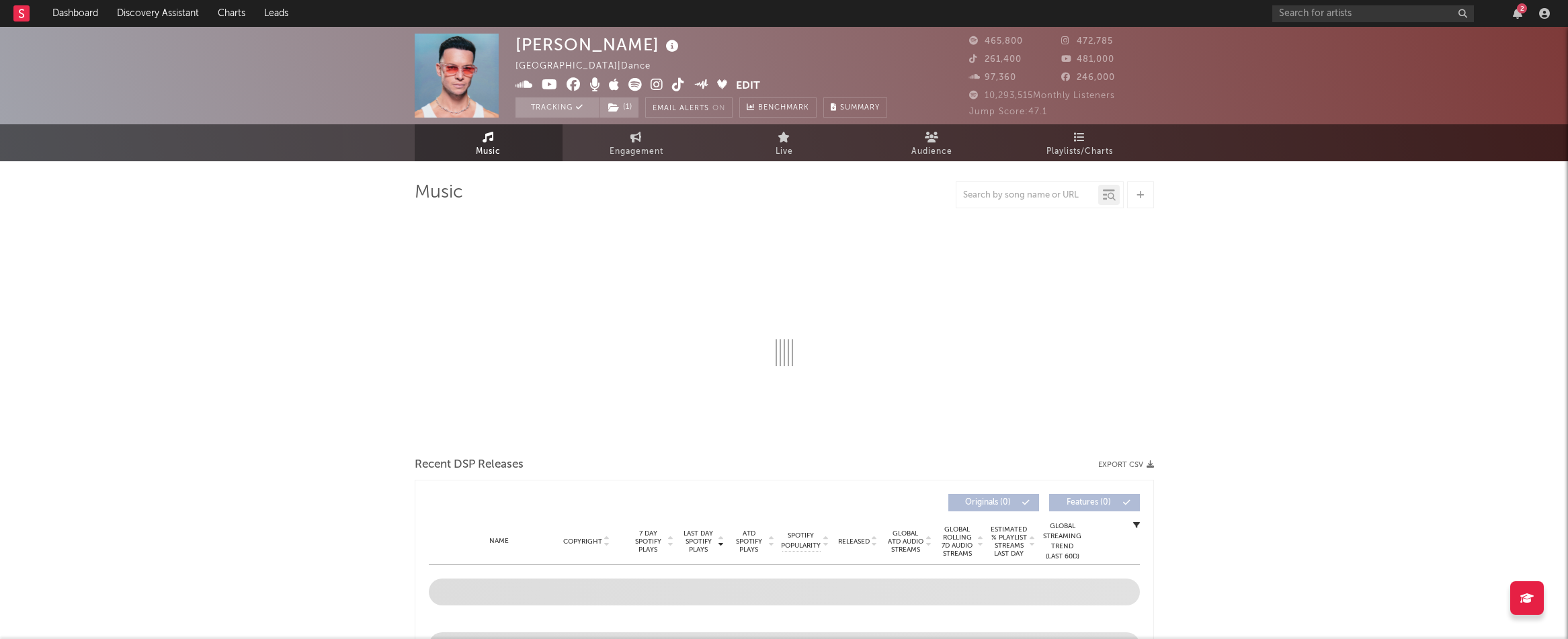
select select "6m"
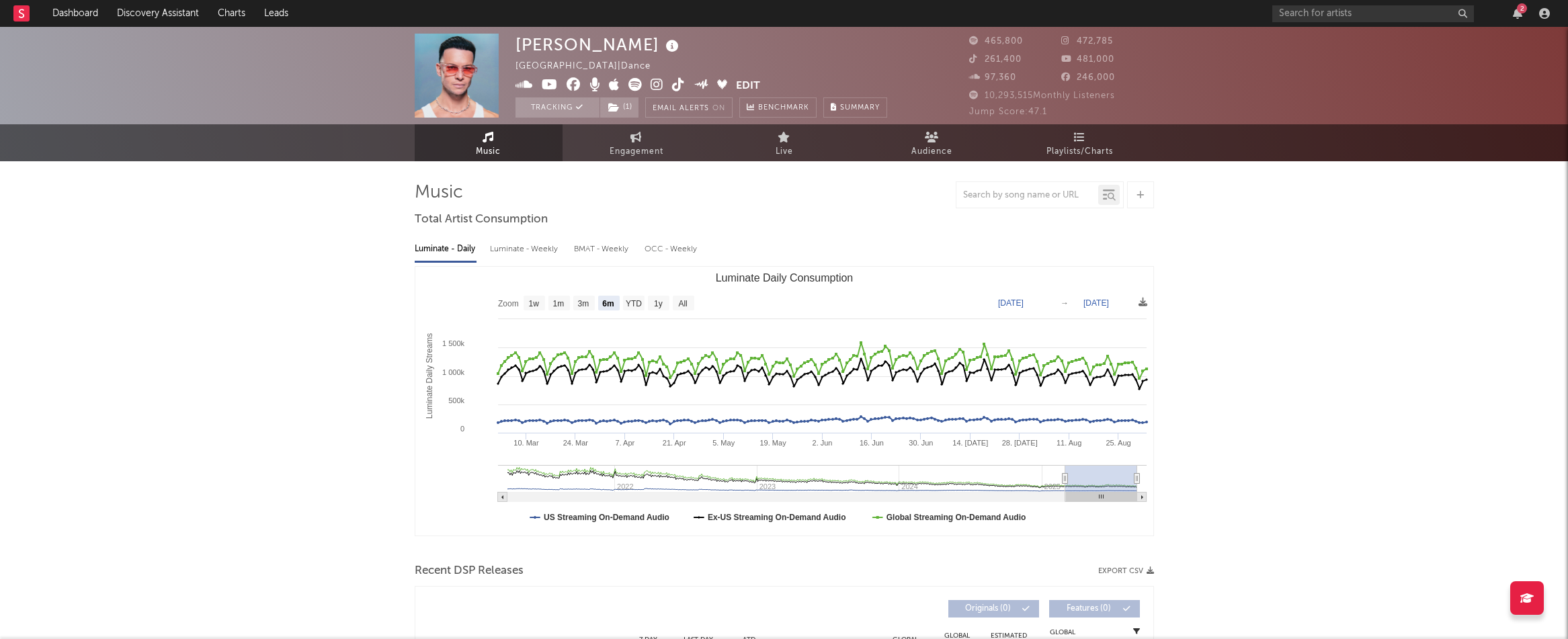
select select "6m"
click at [656, 83] on icon at bounding box center [657, 84] width 13 height 14
click at [525, 82] on icon at bounding box center [525, 84] width 17 height 14
click at [1516, 12] on icon "button" at bounding box center [1518, 14] width 10 height 11
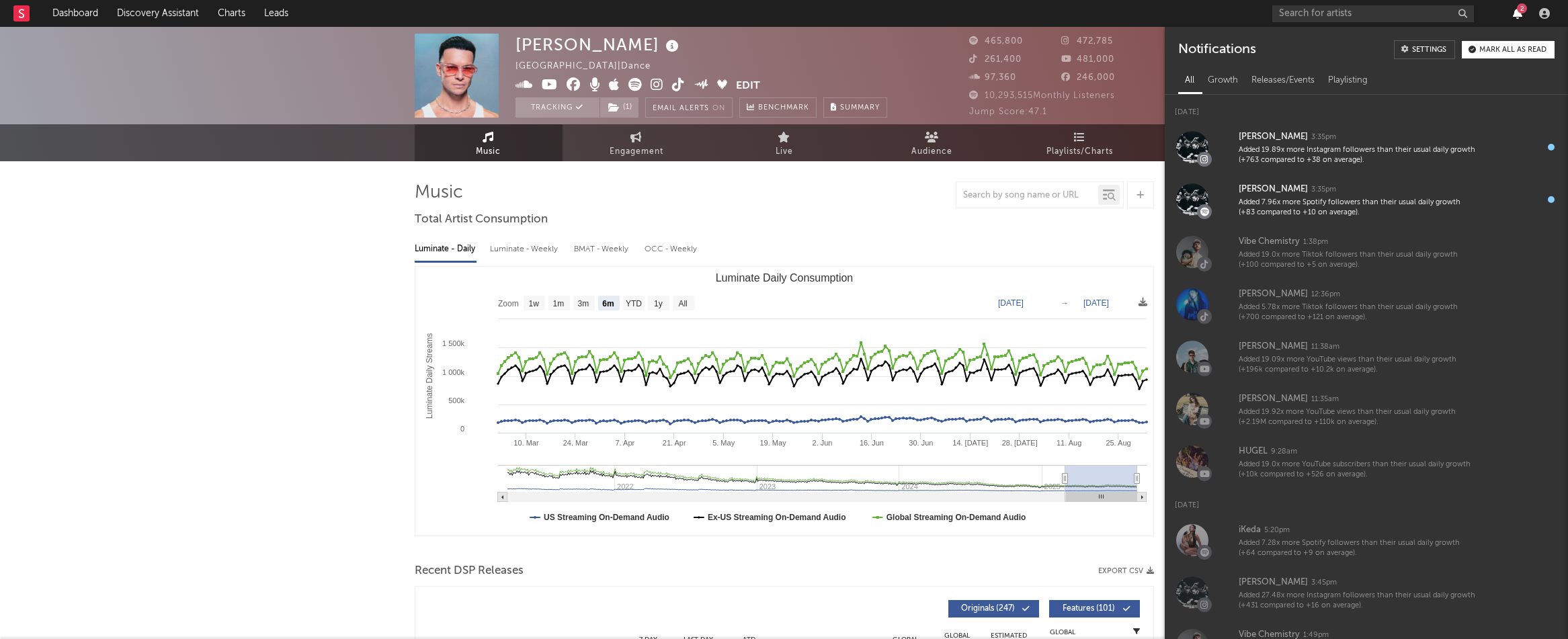
click at [1516, 12] on icon "button" at bounding box center [1518, 14] width 10 height 11
